Goal: Task Accomplishment & Management: Use online tool/utility

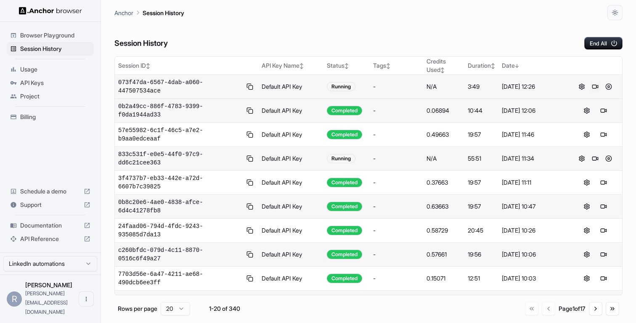
click at [596, 85] on button at bounding box center [596, 87] width 10 height 10
click at [594, 88] on button at bounding box center [596, 87] width 10 height 10
click at [604, 42] on button "End All" at bounding box center [604, 43] width 38 height 13
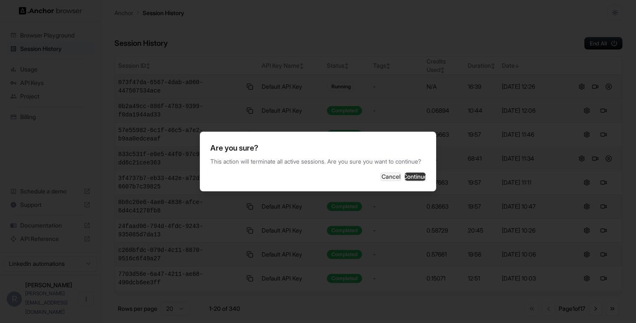
click at [405, 178] on button "Continue" at bounding box center [415, 177] width 21 height 8
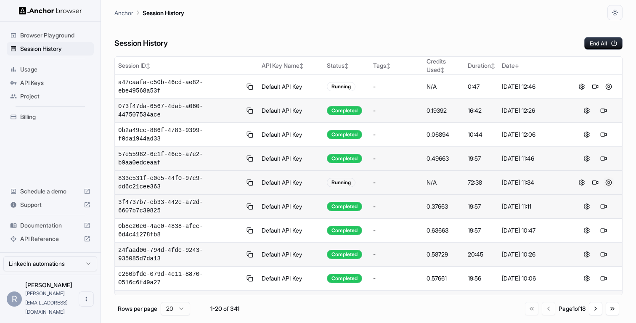
click at [607, 181] on button at bounding box center [609, 183] width 10 height 10
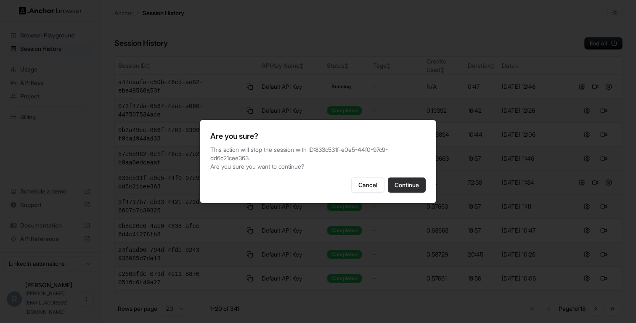
click at [400, 187] on button "Continue" at bounding box center [407, 185] width 38 height 15
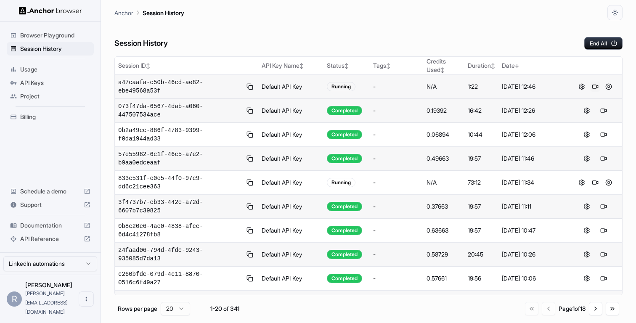
click at [594, 83] on button at bounding box center [596, 87] width 10 height 10
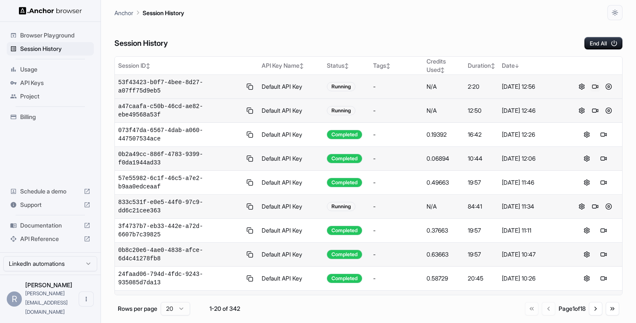
click at [596, 88] on button at bounding box center [596, 87] width 10 height 10
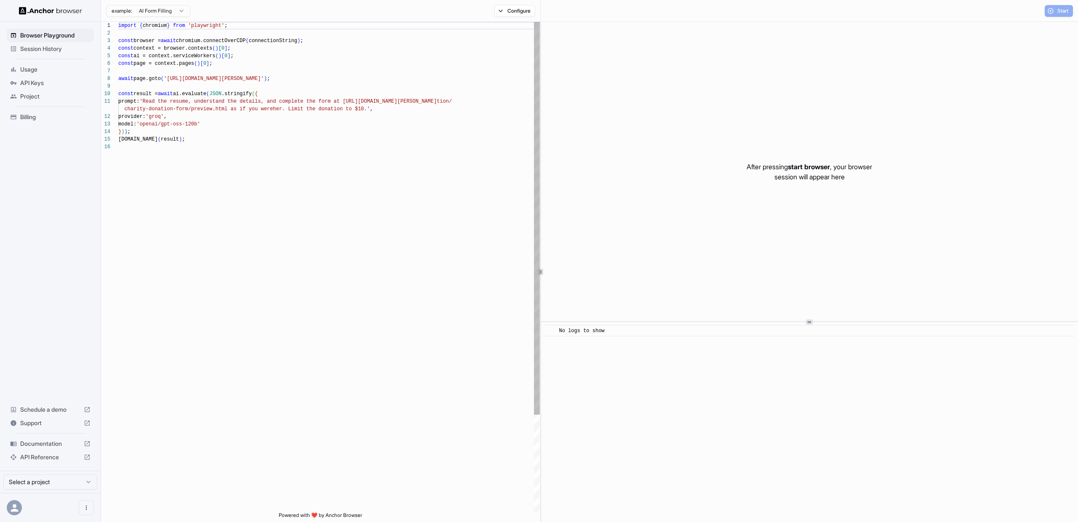
scroll to position [76, 0]
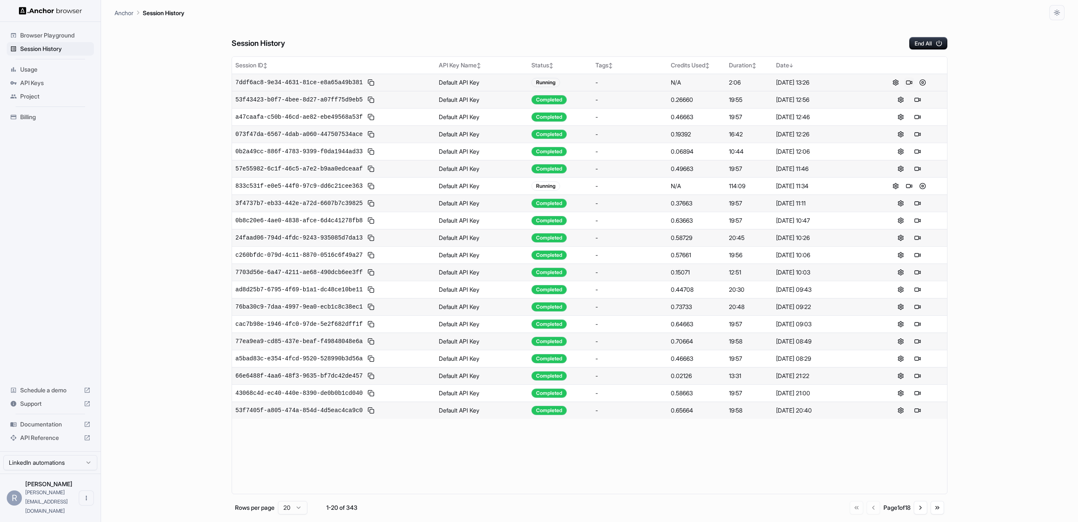
click at [907, 81] on button at bounding box center [909, 82] width 10 height 10
click at [906, 80] on button at bounding box center [909, 82] width 10 height 10
click at [919, 38] on button "End All" at bounding box center [928, 43] width 38 height 13
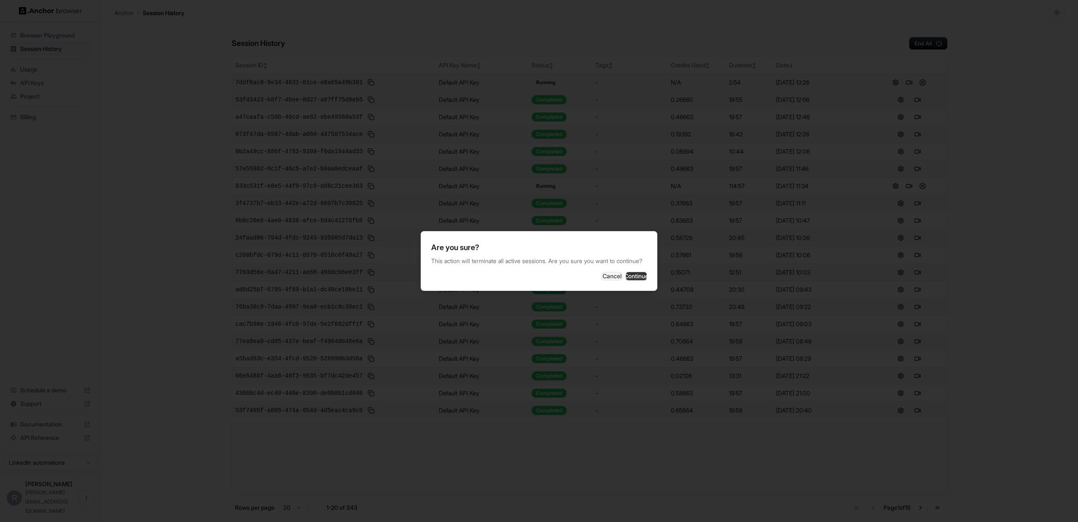
click at [626, 279] on button "Continue" at bounding box center [636, 276] width 21 height 8
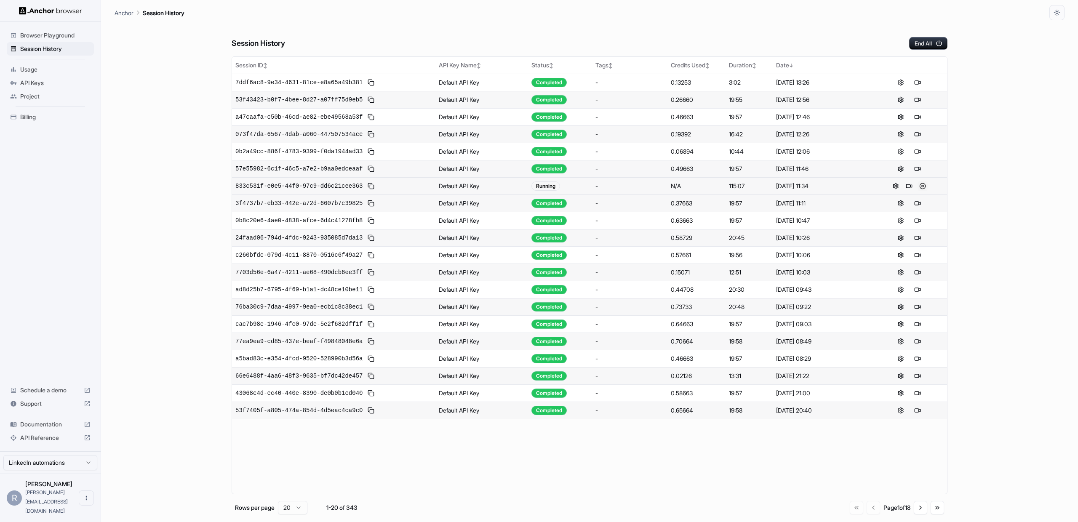
click at [919, 187] on button at bounding box center [922, 186] width 10 height 10
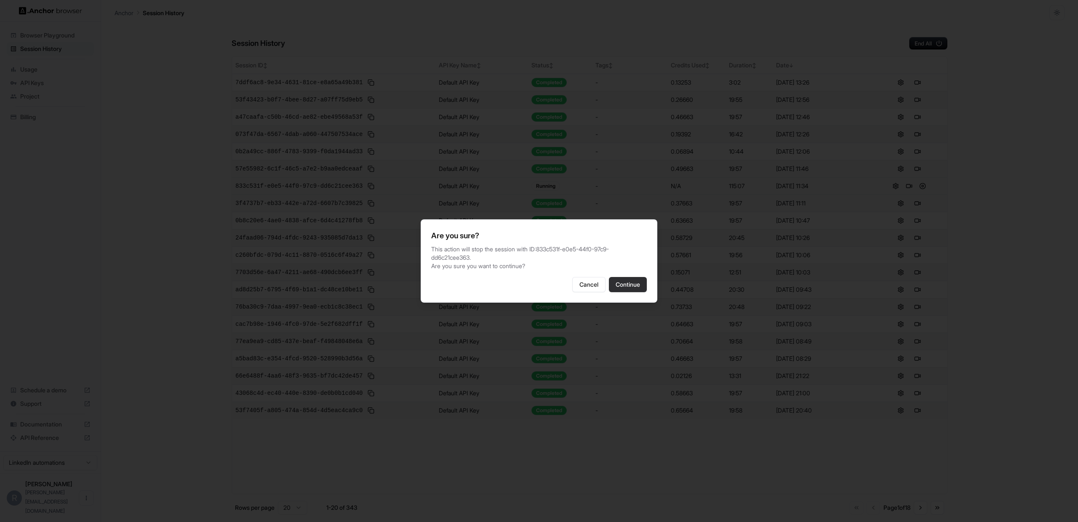
click at [624, 286] on button "Continue" at bounding box center [628, 284] width 38 height 15
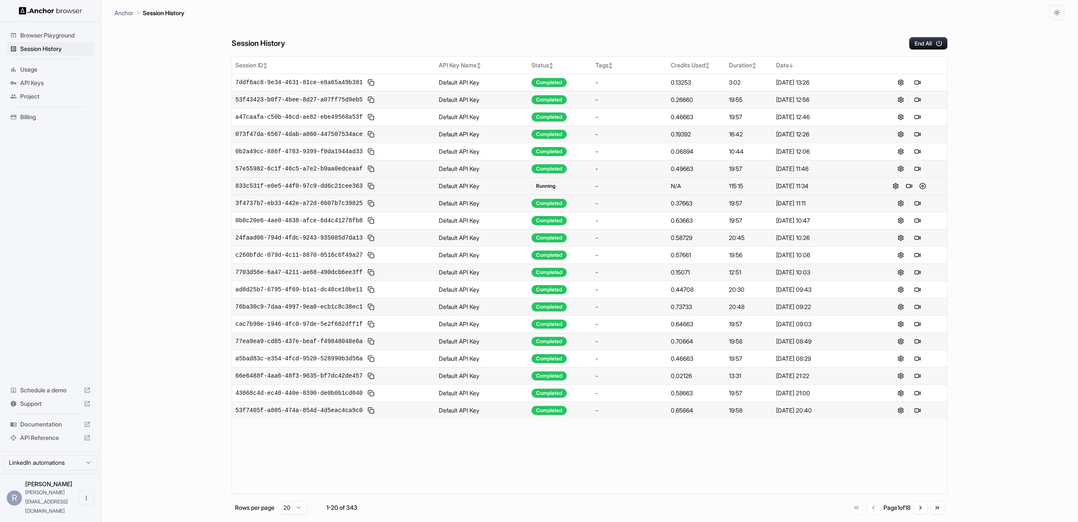
click at [371, 185] on button at bounding box center [371, 186] width 10 height 10
click at [907, 79] on button at bounding box center [909, 82] width 10 height 10
click at [910, 81] on button at bounding box center [909, 82] width 10 height 10
